Goal: Information Seeking & Learning: Learn about a topic

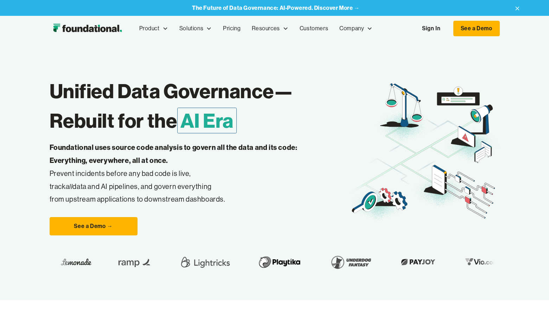
click at [219, 87] on h1 "Unified Data Governance— Rebuilt for the AI Era" at bounding box center [200, 105] width 300 height 59
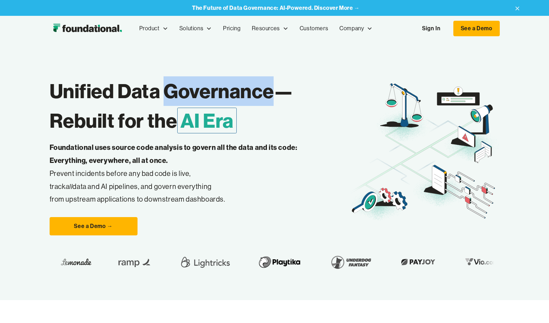
click at [219, 87] on h1 "Unified Data Governance— Rebuilt for the AI Era" at bounding box center [200, 105] width 300 height 59
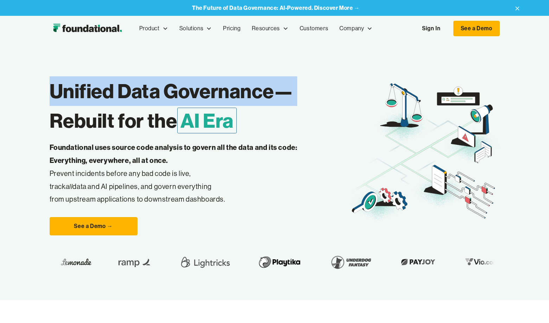
click at [219, 87] on h1 "Unified Data Governance— Rebuilt for the AI Era" at bounding box center [200, 105] width 300 height 59
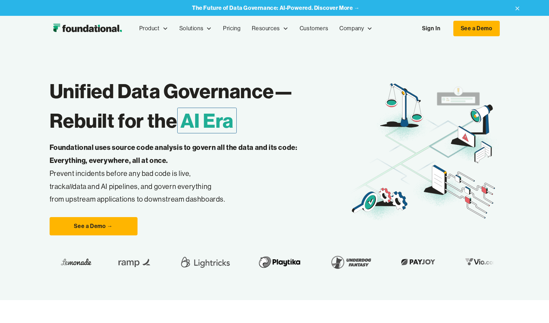
click at [131, 148] on strong "Foundational uses source code analysis to govern all the data and its code: Eve…" at bounding box center [174, 154] width 248 height 22
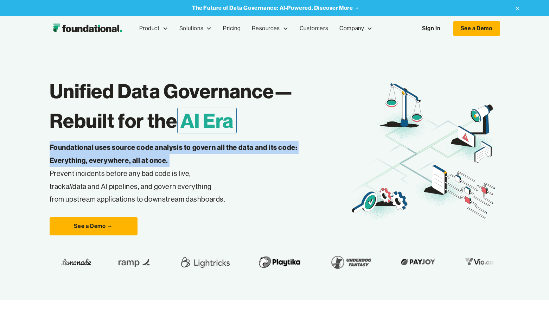
click at [131, 148] on strong "Foundational uses source code analysis to govern all the data and its code: Eve…" at bounding box center [174, 154] width 248 height 22
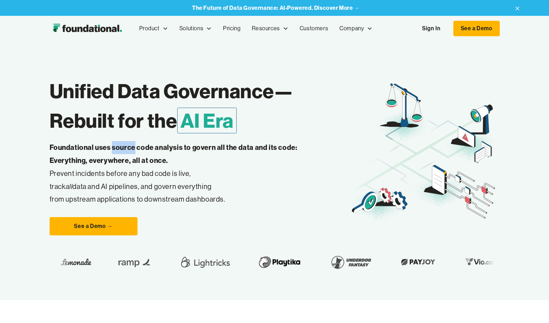
click at [131, 148] on strong "Foundational uses source code analysis to govern all the data and its code: Eve…" at bounding box center [174, 154] width 248 height 22
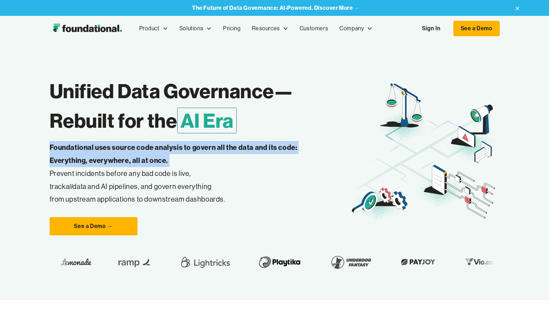
click at [131, 148] on strong "Foundational uses source code analysis to govern all the data and its code: Eve…" at bounding box center [174, 154] width 248 height 22
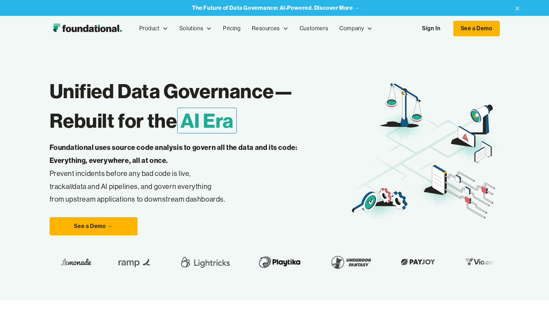
click at [121, 173] on p "Foundational uses source code analysis to govern all the data and its code: Eve…" at bounding box center [185, 173] width 270 height 65
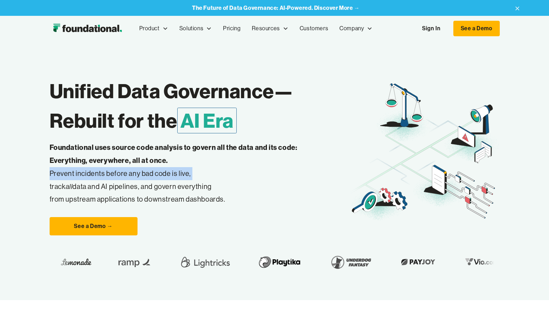
click at [121, 173] on p "Foundational uses source code analysis to govern all the data and its code: Eve…" at bounding box center [185, 173] width 270 height 65
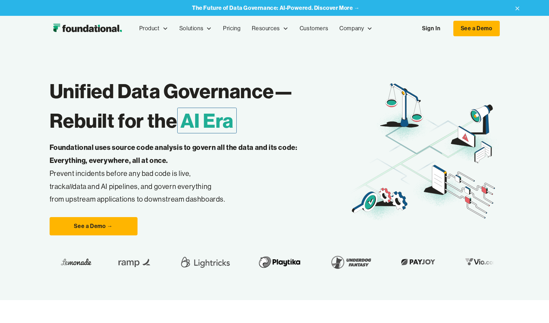
click at [121, 186] on p "Foundational uses source code analysis to govern all the data and its code: Eve…" at bounding box center [185, 173] width 270 height 65
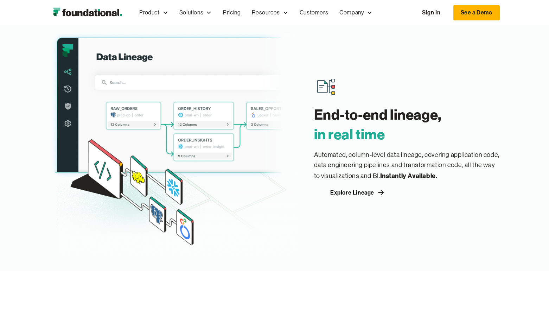
scroll to position [785, 0]
click at [323, 107] on h3 "End-to-end lineage, ‍ in real time" at bounding box center [407, 124] width 186 height 39
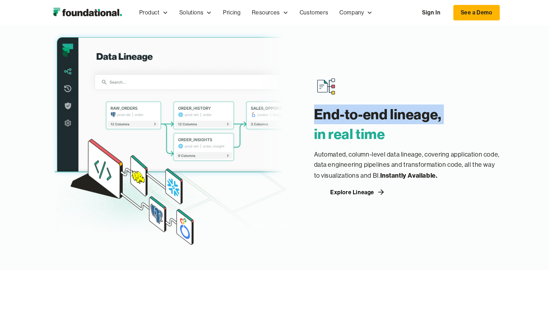
click at [323, 107] on h3 "End-to-end lineage, ‍ in real time" at bounding box center [407, 124] width 186 height 39
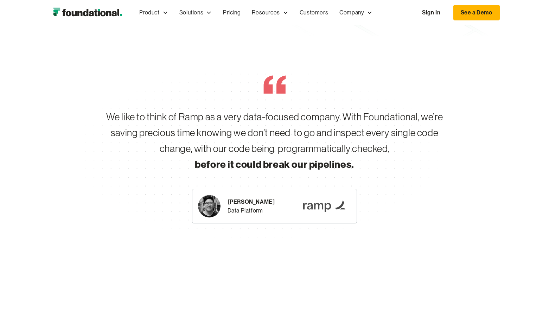
scroll to position [1265, 0]
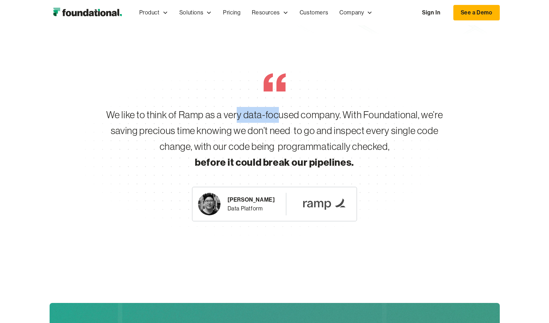
drag, startPoint x: 238, startPoint y: 112, endPoint x: 281, endPoint y: 112, distance: 42.9
click at [281, 112] on div "We like to think of Ramp as a very data-focused company. With Foundational, we’…" at bounding box center [275, 138] width 360 height 63
drag, startPoint x: 173, startPoint y: 129, endPoint x: 206, endPoint y: 130, distance: 33.1
click at [206, 130] on div "We like to think of Ramp as a very data-focused company. With Foundational, we’…" at bounding box center [275, 138] width 360 height 63
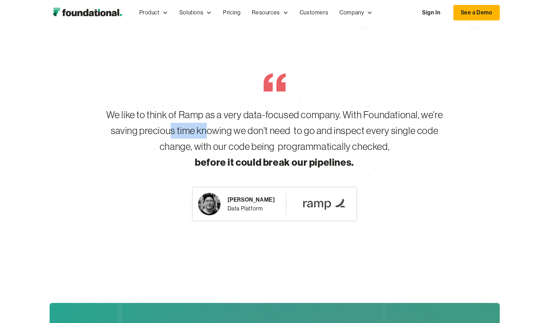
click at [206, 130] on div "We like to think of Ramp as a very data-focused company. With Foundational, we’…" at bounding box center [275, 138] width 360 height 63
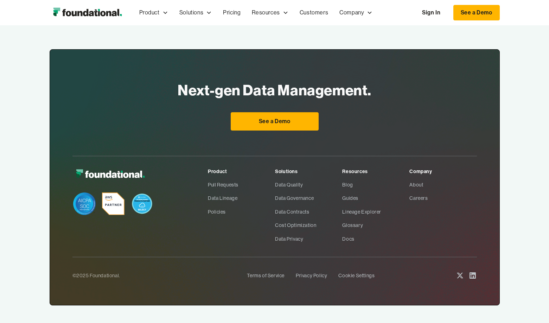
scroll to position [2322, 0]
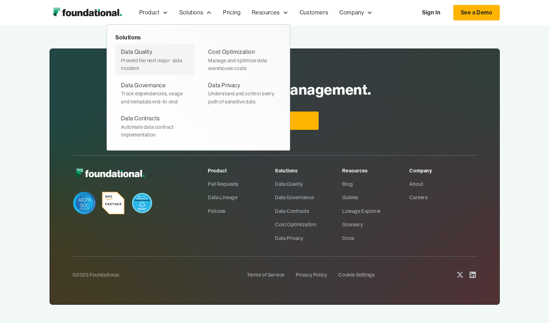
click at [155, 46] on link "Data Quality Prevent the next major  data incident" at bounding box center [154, 60] width 79 height 30
